Goal: Information Seeking & Learning: Learn about a topic

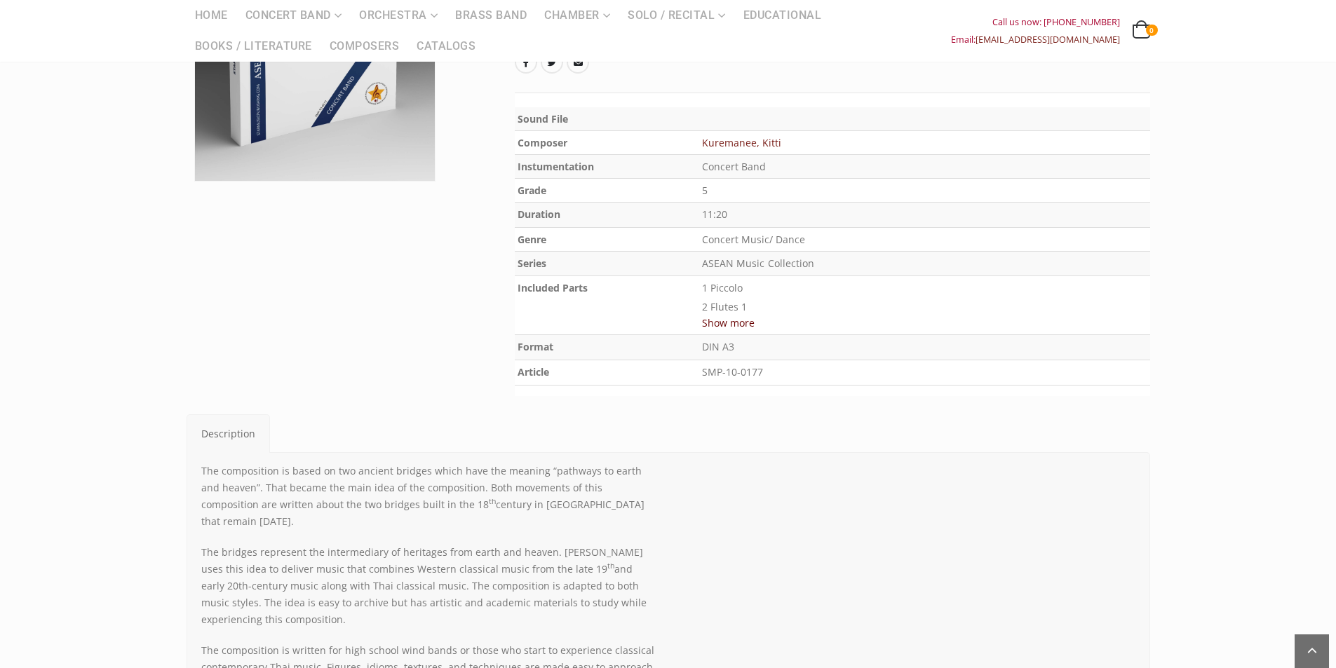
scroll to position [210, 0]
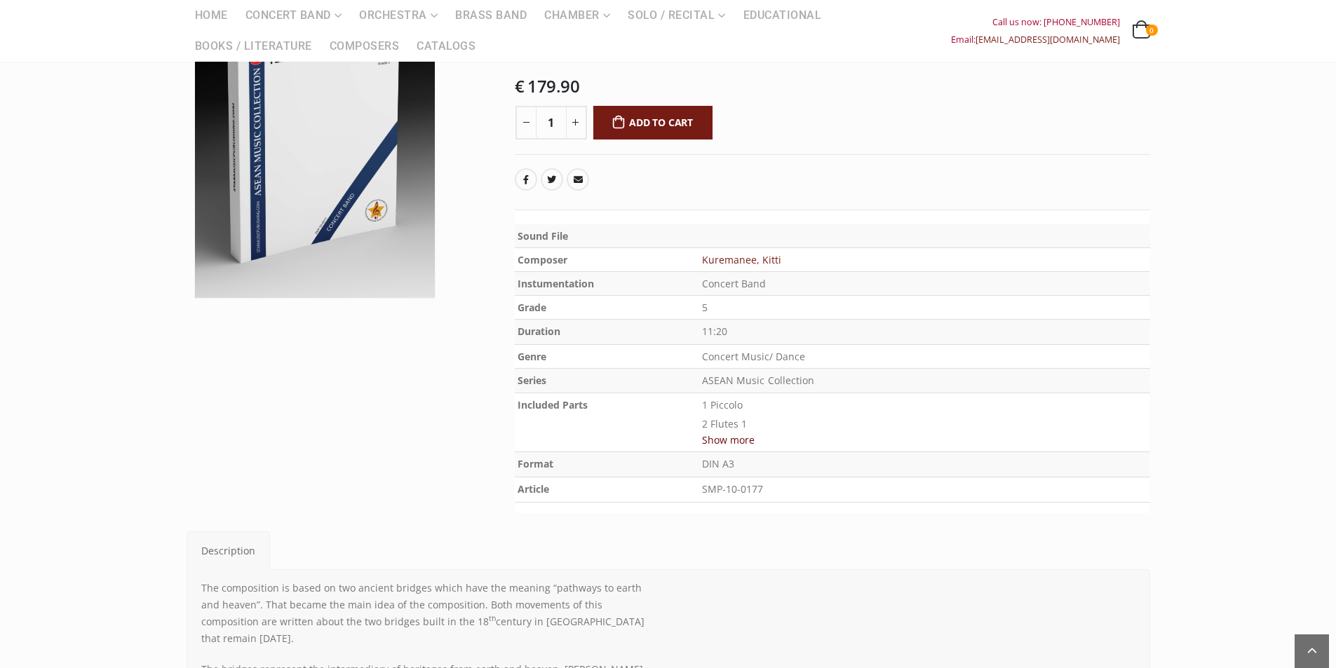
click at [790, 234] on td at bounding box center [924, 236] width 451 height 24
click at [809, 278] on td "Concert Band" at bounding box center [924, 284] width 451 height 24
click at [789, 306] on td "5" at bounding box center [924, 308] width 451 height 24
click at [779, 352] on td "Concert Music/ Dance" at bounding box center [924, 356] width 451 height 24
drag, startPoint x: 787, startPoint y: 381, endPoint x: 787, endPoint y: 390, distance: 9.1
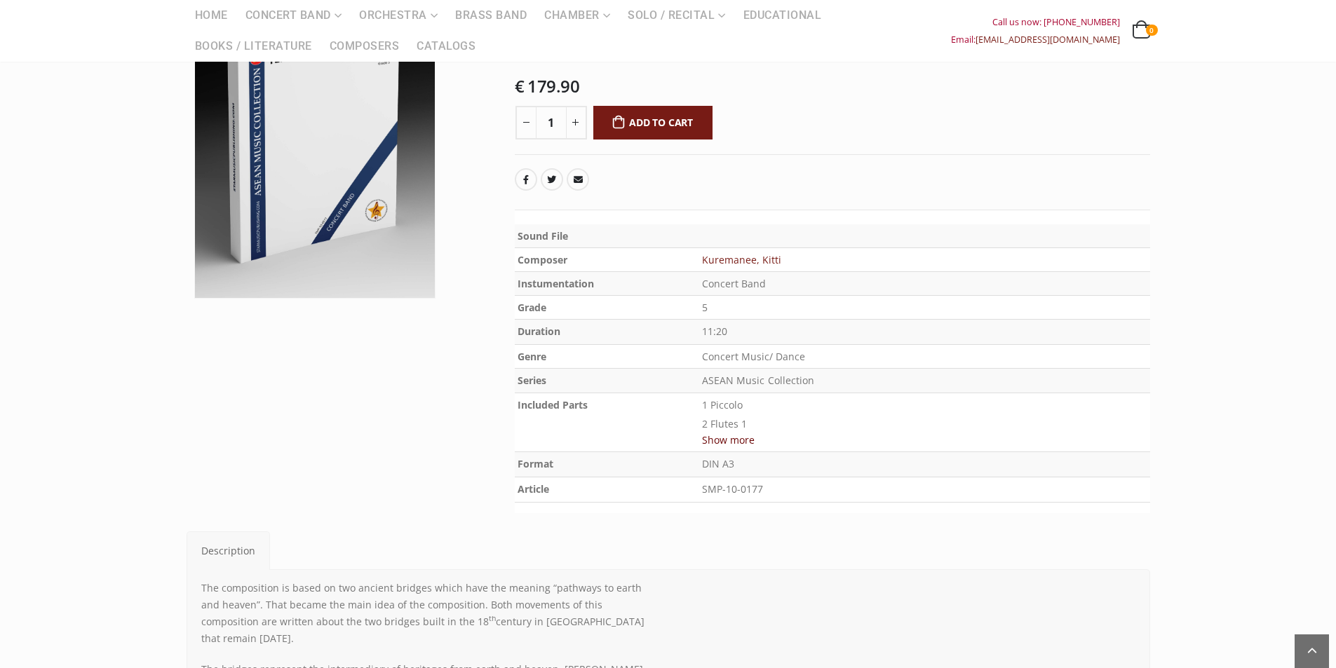
click at [787, 381] on p "ASEAN Music Collection" at bounding box center [924, 381] width 445 height 19
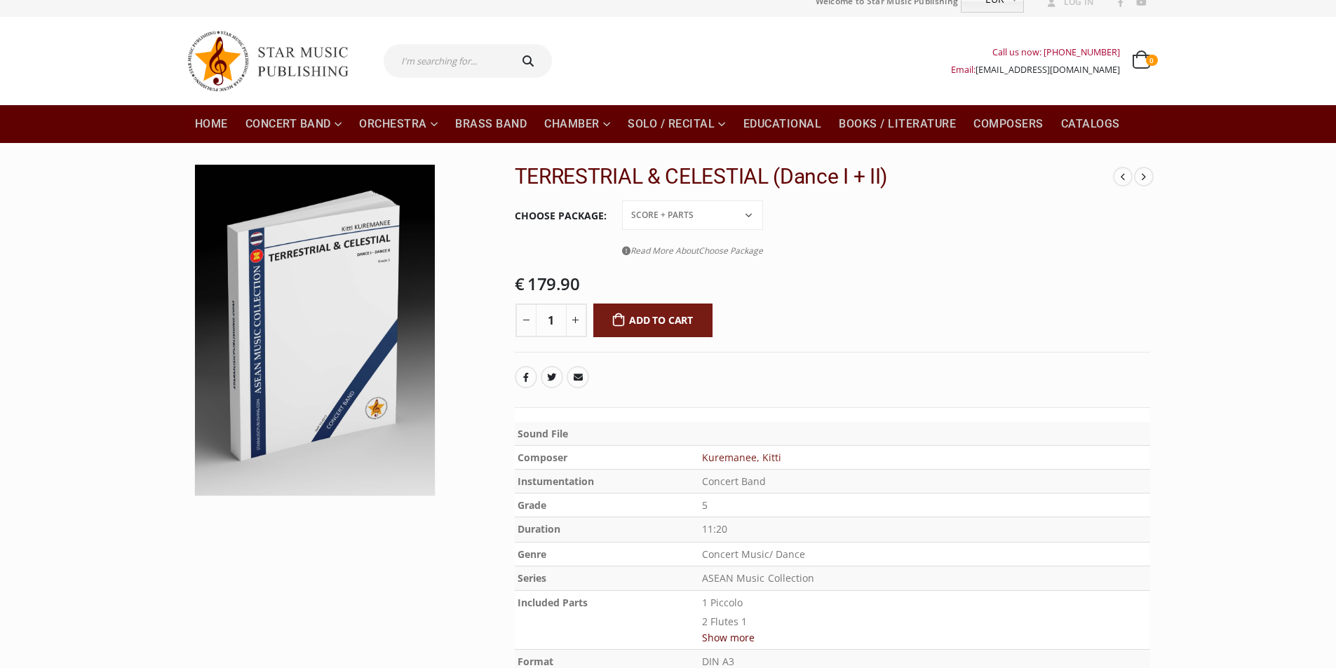
scroll to position [0, 0]
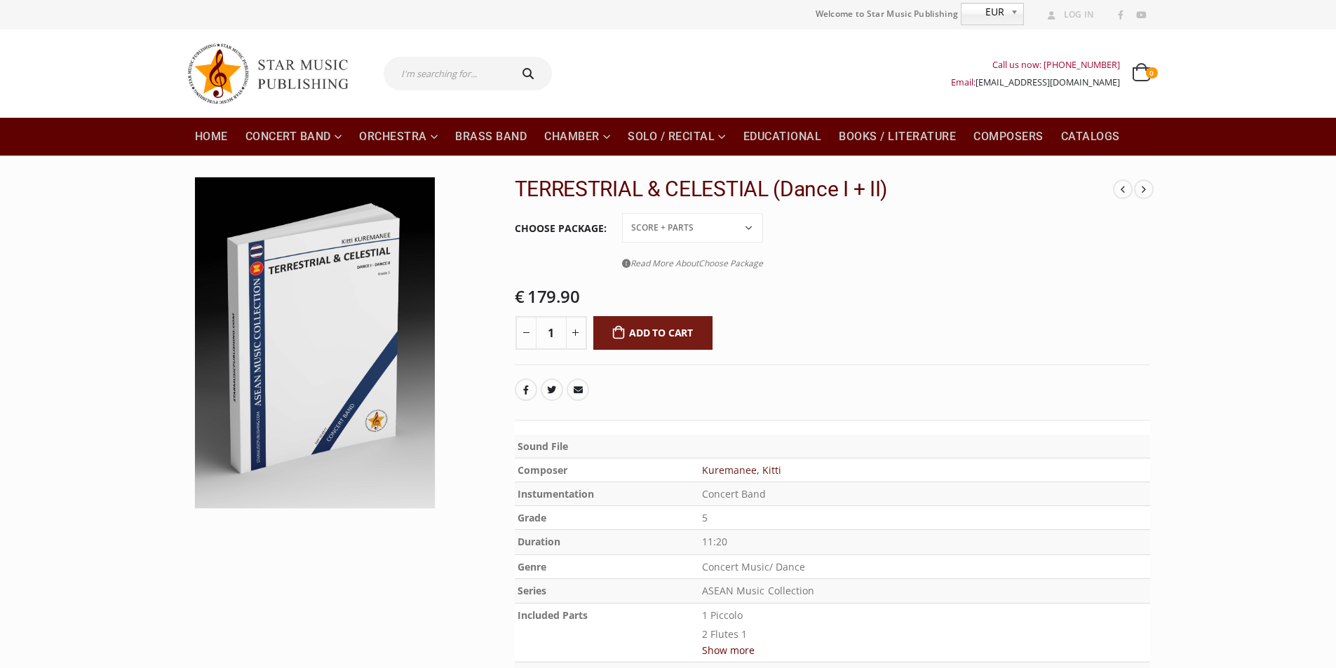
click at [781, 470] on link "Kuremanee, Kitti" at bounding box center [741, 469] width 79 height 13
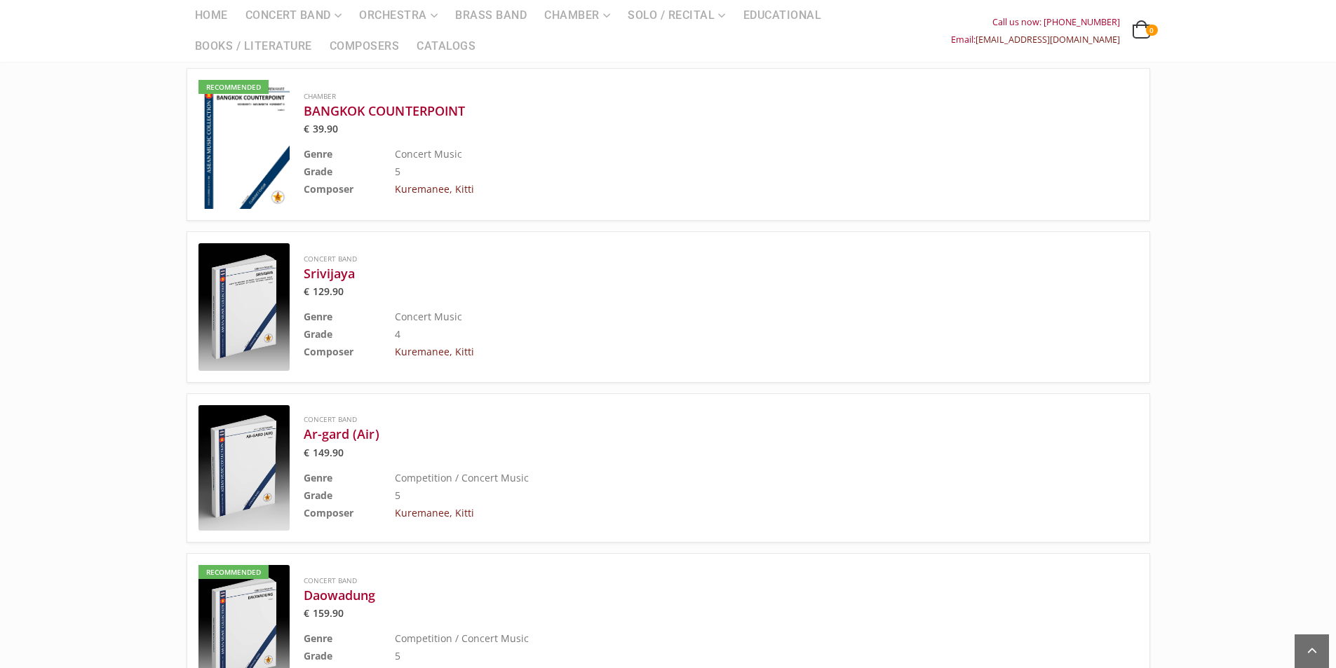
scroll to position [1753, 0]
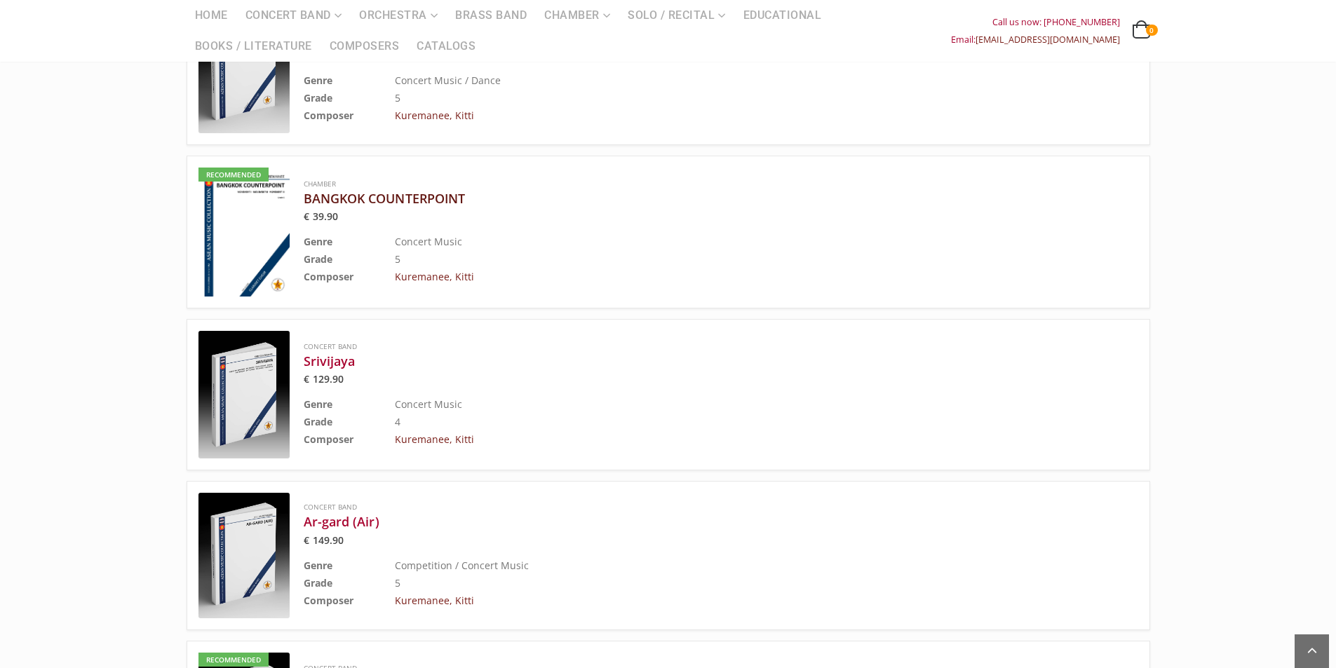
click at [451, 190] on h3 "BANGKOK COUNTERPOINT" at bounding box center [686, 198] width 764 height 17
